Goal: Information Seeking & Learning: Learn about a topic

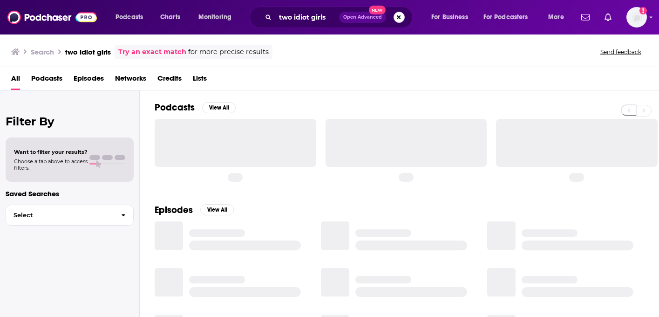
click at [397, 12] on button "Search podcasts, credits, & more..." at bounding box center [398, 17] width 11 height 11
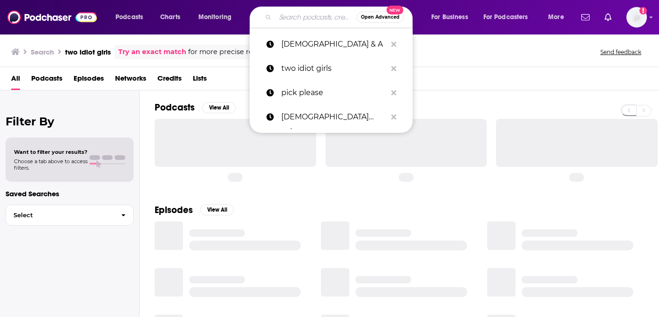
paste input "Bringing it backwards"
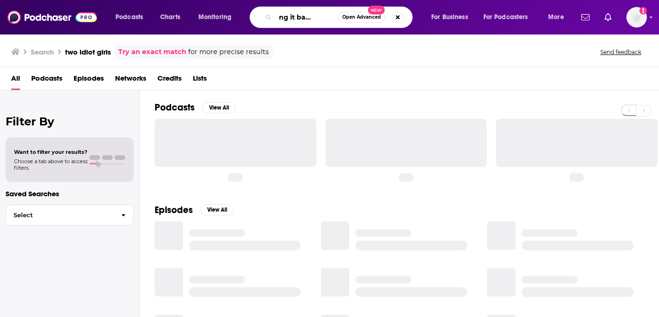
type input "Bringing it backwards"
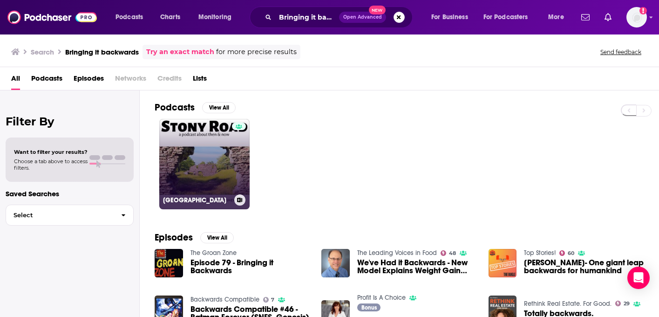
click at [230, 156] on link "[GEOGRAPHIC_DATA]" at bounding box center [204, 164] width 90 height 90
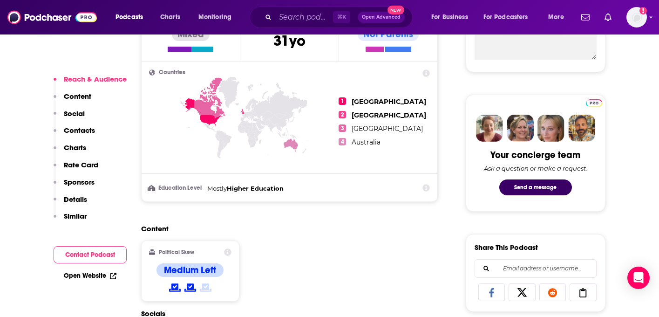
scroll to position [385, 0]
